Goal: Task Accomplishment & Management: Use online tool/utility

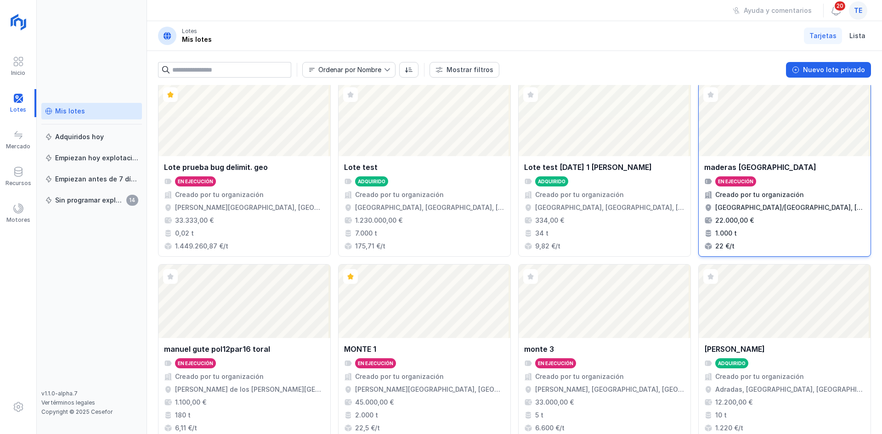
scroll to position [595, 0]
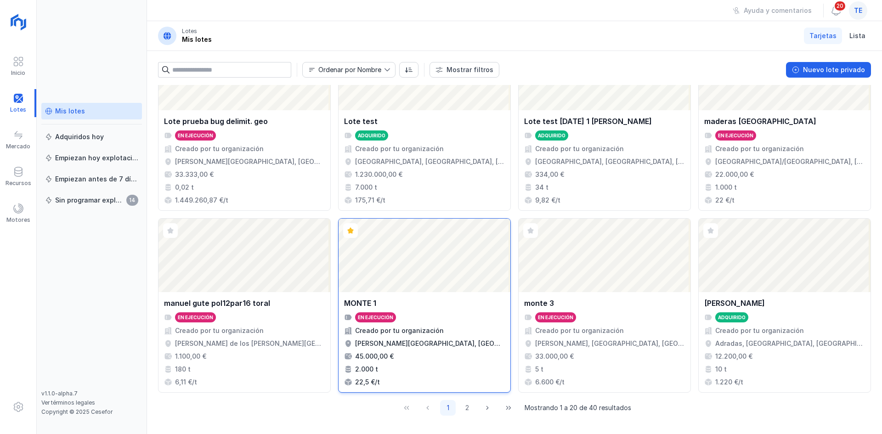
click at [445, 272] on div "Abrir lote" at bounding box center [425, 256] width 172 height 74
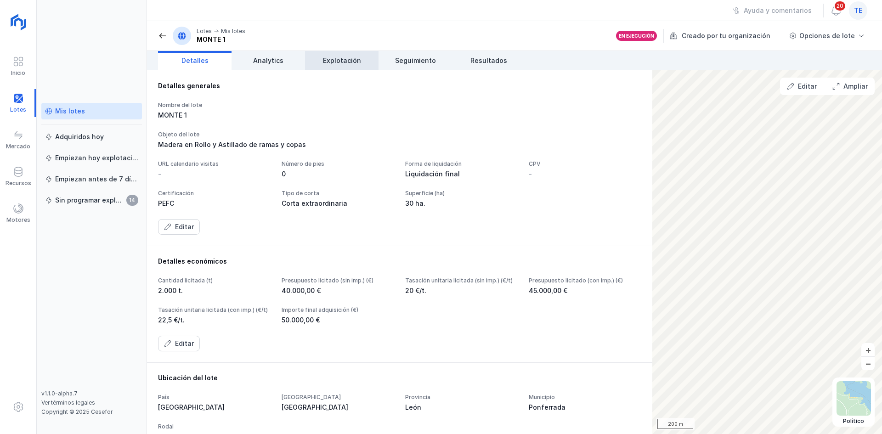
click at [348, 66] on link "Explotación" at bounding box center [342, 60] width 74 height 19
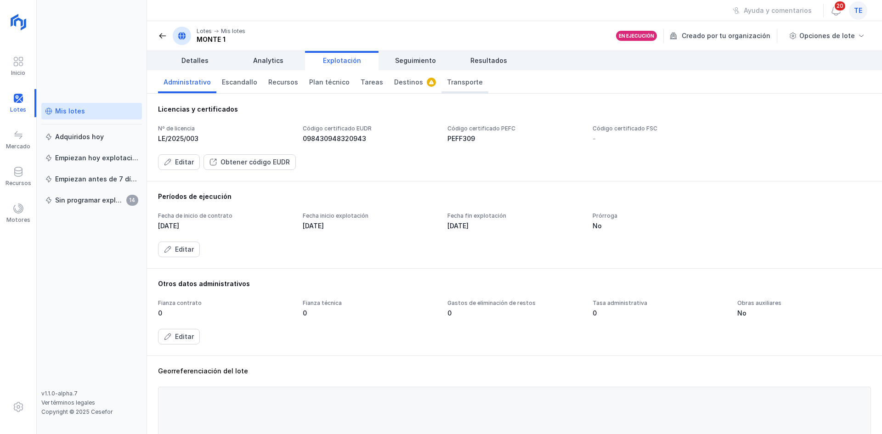
click at [450, 77] on link "Transporte" at bounding box center [465, 81] width 47 height 23
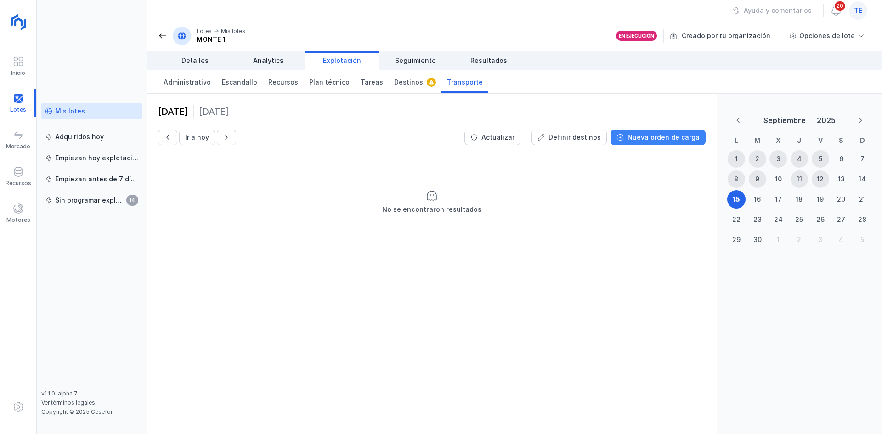
click at [638, 139] on div "Nueva orden de carga" at bounding box center [664, 137] width 72 height 9
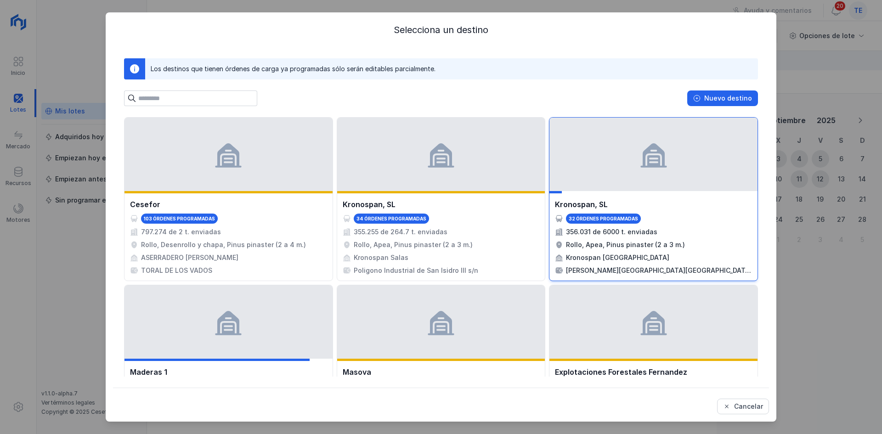
click at [606, 163] on div at bounding box center [654, 155] width 208 height 74
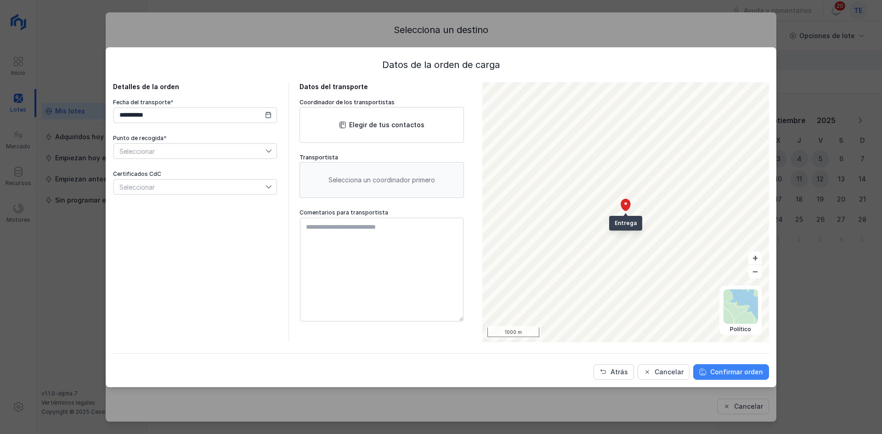
click at [746, 370] on div "Confirmar orden" at bounding box center [737, 372] width 53 height 9
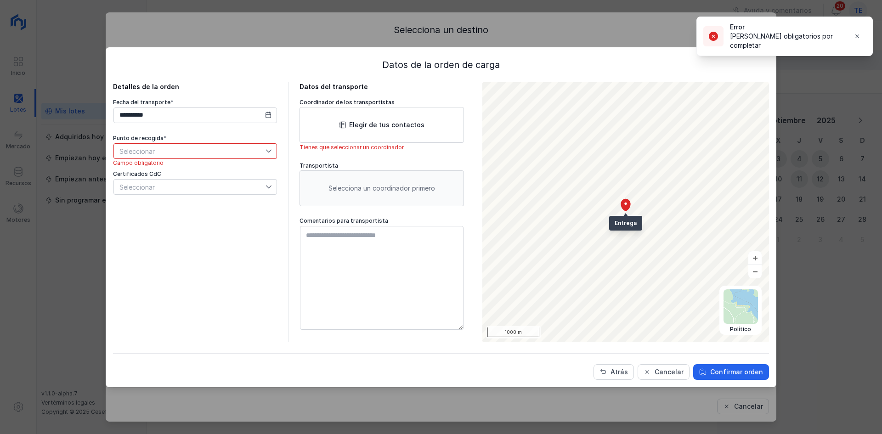
drag, startPoint x: 220, startPoint y: 146, endPoint x: 227, endPoint y: 150, distance: 8.0
click at [221, 147] on span "Seleccionar" at bounding box center [190, 151] width 152 height 15
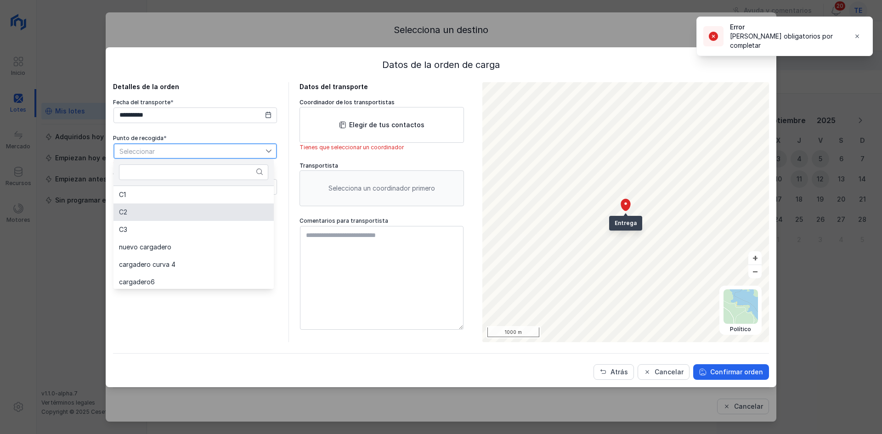
click at [228, 215] on li "C2" at bounding box center [194, 212] width 160 height 17
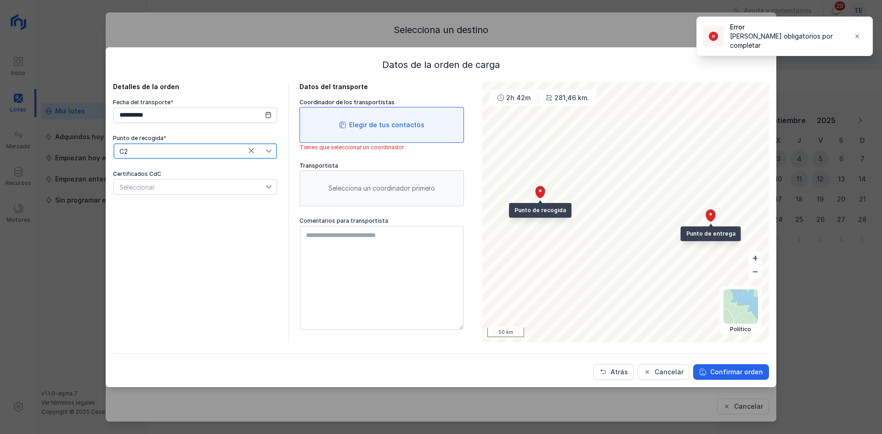
click at [346, 126] on div "Elegir de tus contactos" at bounding box center [382, 125] width 165 height 36
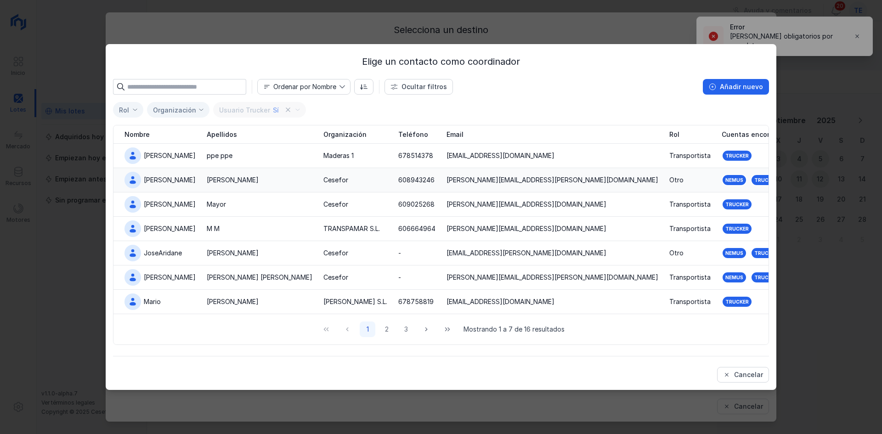
drag, startPoint x: 251, startPoint y: 180, endPoint x: 367, endPoint y: 199, distance: 117.3
click at [252, 180] on div "[PERSON_NAME]" at bounding box center [260, 180] width 106 height 9
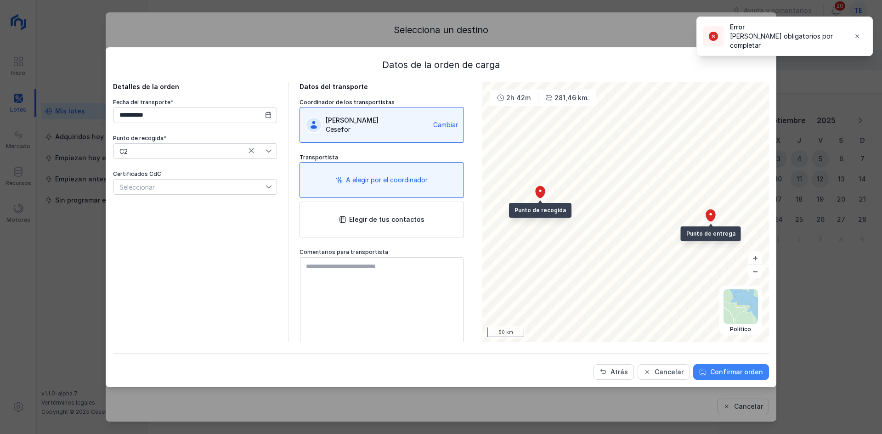
click at [746, 376] on div "Confirmar orden" at bounding box center [737, 372] width 53 height 9
